Goal: Information Seeking & Learning: Learn about a topic

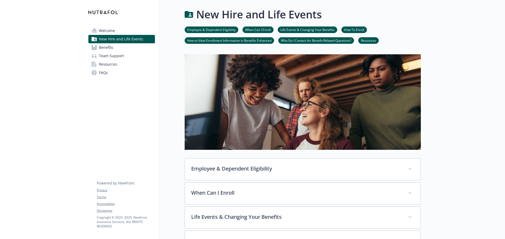
click at [117, 48] on link "Benefits" at bounding box center [121, 47] width 67 height 8
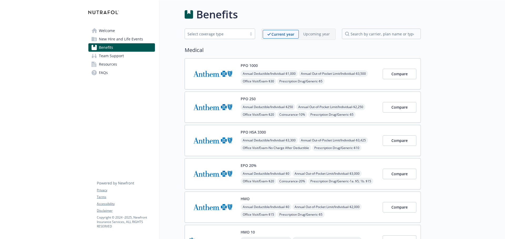
click at [211, 72] on img at bounding box center [212, 74] width 47 height 22
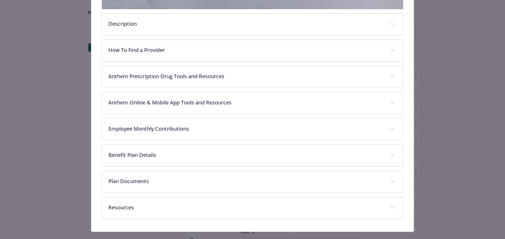
scroll to position [182, 0]
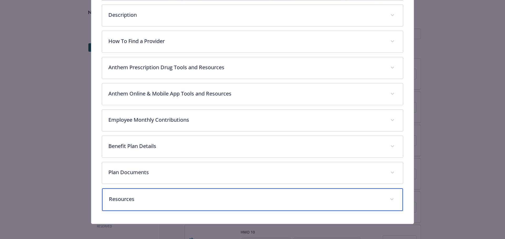
click at [231, 193] on div "Resources" at bounding box center [252, 200] width 301 height 23
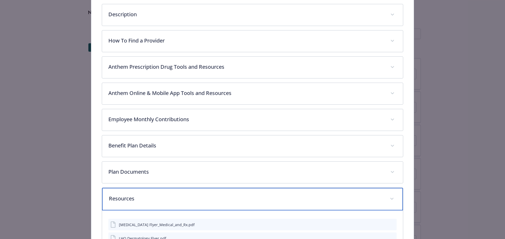
scroll to position [181, 0]
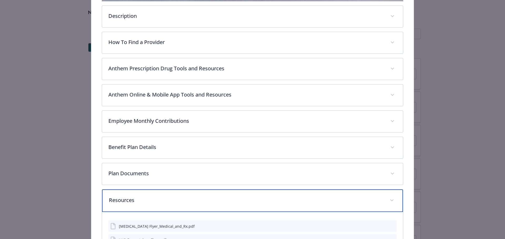
click at [187, 198] on p "Resources" at bounding box center [246, 201] width 275 height 8
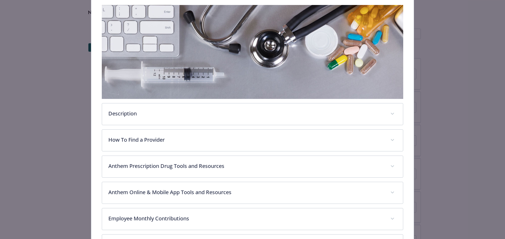
scroll to position [76, 0]
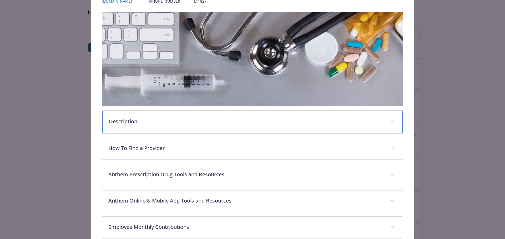
click at [163, 123] on p "Description" at bounding box center [246, 122] width 275 height 8
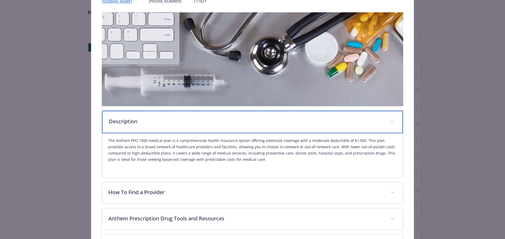
click at [167, 119] on p "Description" at bounding box center [246, 122] width 275 height 8
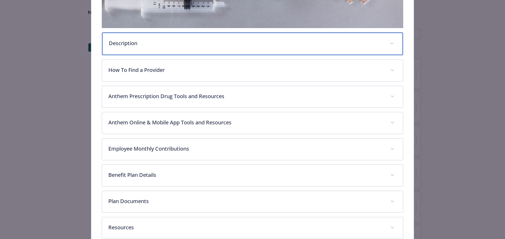
scroll to position [155, 0]
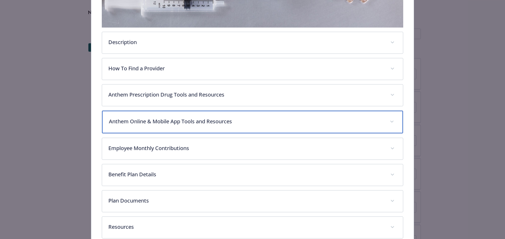
click at [172, 126] on div "Anthem Online & Mobile App Tools and Resources" at bounding box center [252, 122] width 301 height 23
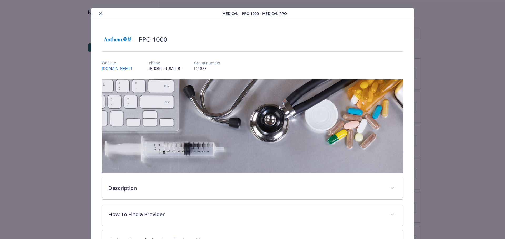
scroll to position [0, 0]
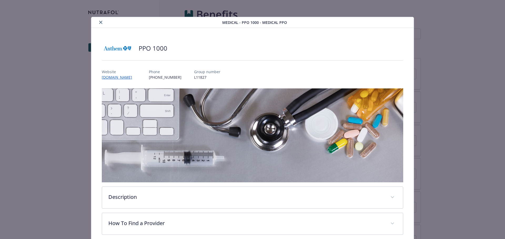
click at [100, 21] on icon "close" at bounding box center [100, 22] width 3 height 3
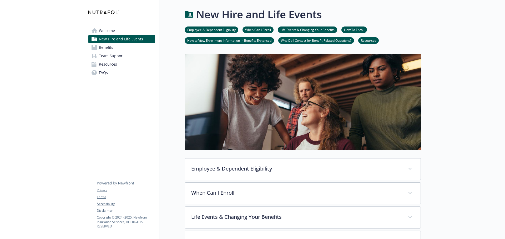
click at [99, 49] on span "Benefits" at bounding box center [106, 47] width 14 height 8
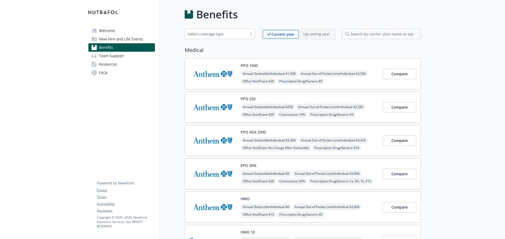
click at [268, 66] on div "PPO 1000 Annual Deductible/Individual - $1,000 Annual Out-of-Pocket Limit/Indiv…" at bounding box center [310, 74] width 138 height 22
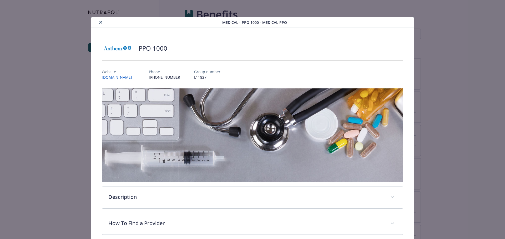
scroll to position [16, 0]
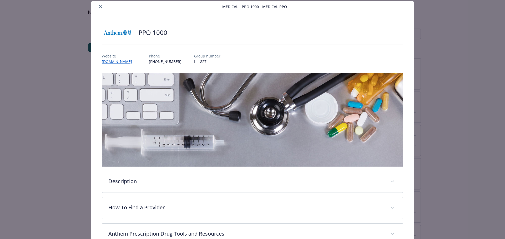
click at [238, 57] on div "Website [DOMAIN_NAME] Phone [PHONE_NUMBER] Group number L11827" at bounding box center [253, 56] width 302 height 15
